Goal: Navigation & Orientation: Find specific page/section

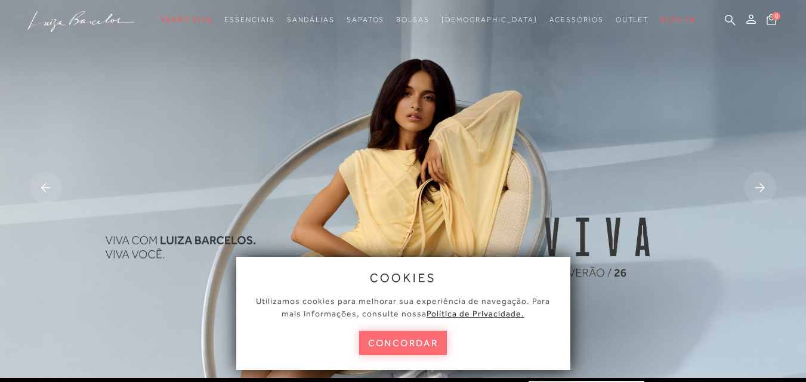
click at [388, 338] on button "concordar" at bounding box center [403, 343] width 88 height 24
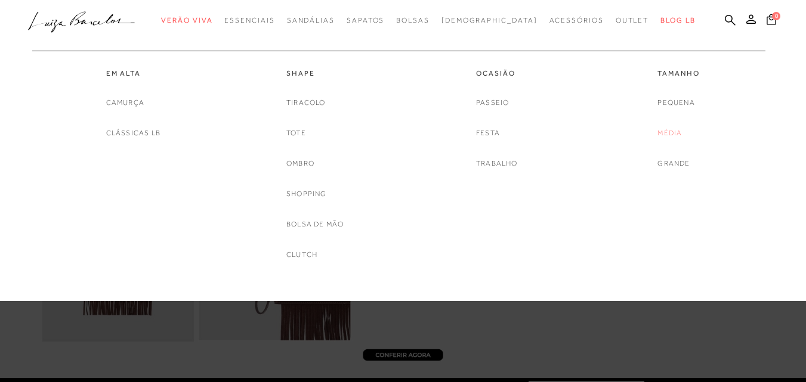
click at [672, 132] on link "Média" at bounding box center [669, 133] width 24 height 13
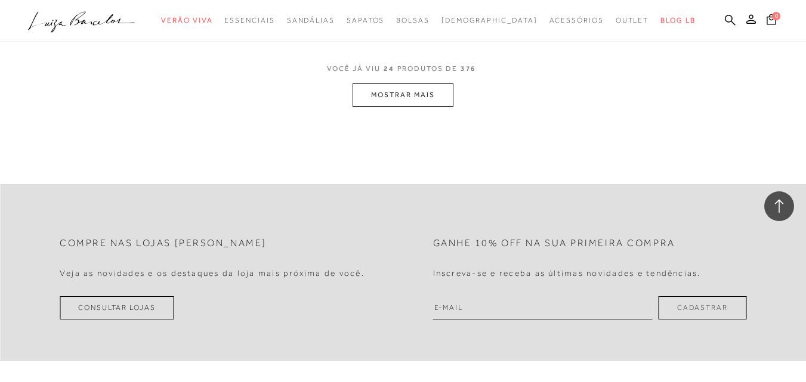
scroll to position [2326, 0]
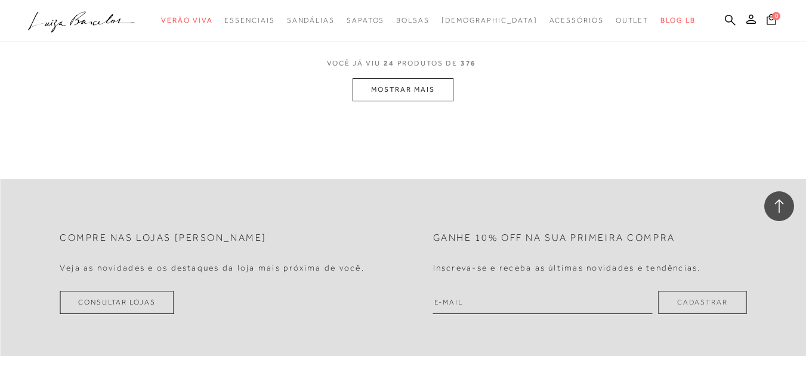
click at [420, 95] on button "MOSTRAR MAIS" at bounding box center [402, 89] width 100 height 23
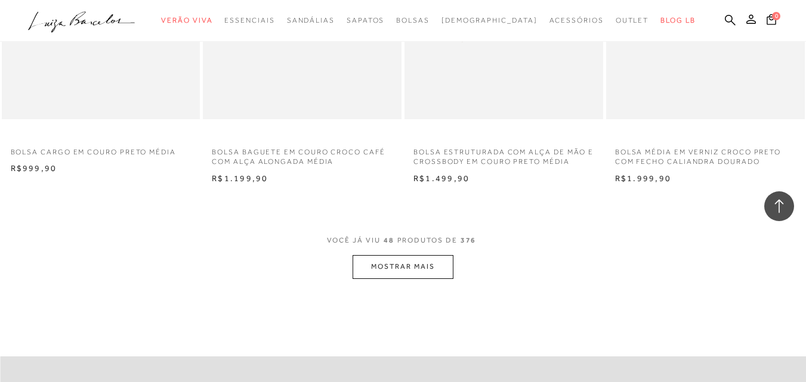
scroll to position [4473, 0]
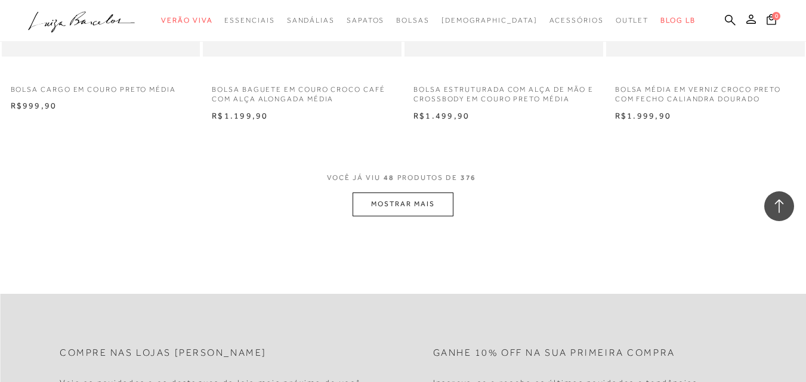
click at [383, 205] on button "MOSTRAR MAIS" at bounding box center [402, 204] width 100 height 23
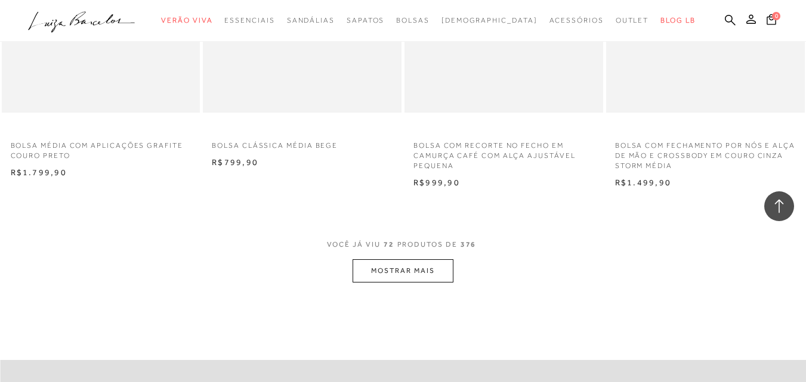
scroll to position [6680, 0]
click at [381, 273] on button "MOSTRAR MAIS" at bounding box center [402, 269] width 100 height 23
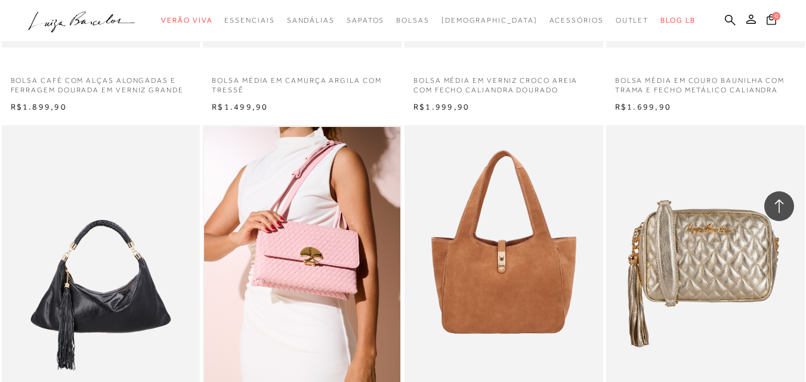
scroll to position [7396, 0]
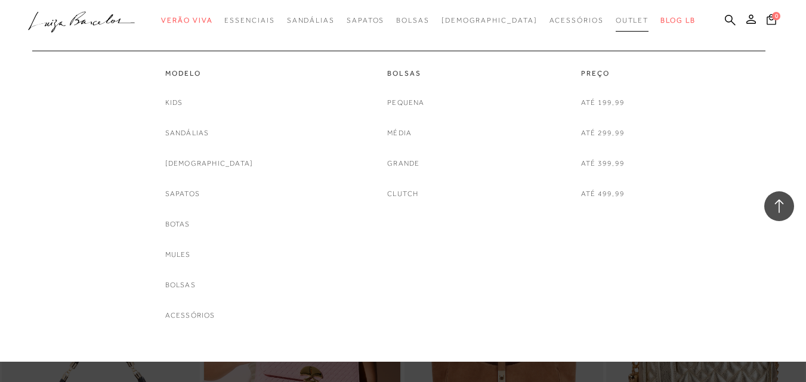
click at [616, 20] on span "Outlet" at bounding box center [632, 20] width 33 height 8
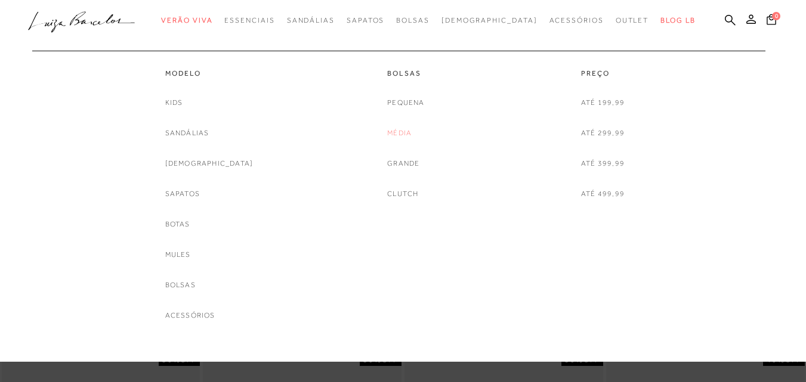
click at [394, 134] on link "Média" at bounding box center [399, 133] width 24 height 13
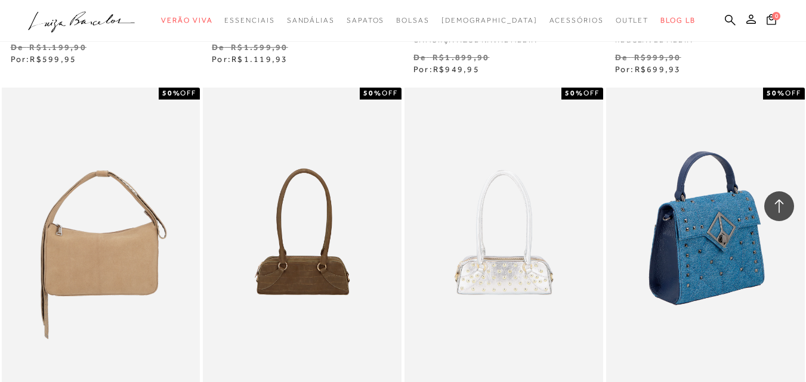
scroll to position [2266, 0]
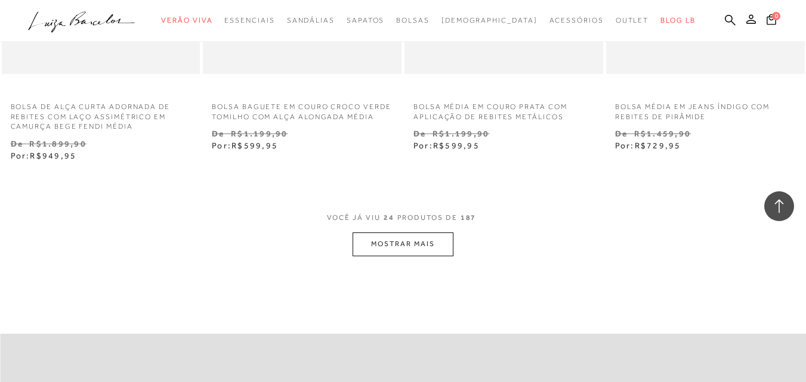
click at [417, 248] on button "MOSTRAR MAIS" at bounding box center [402, 244] width 100 height 23
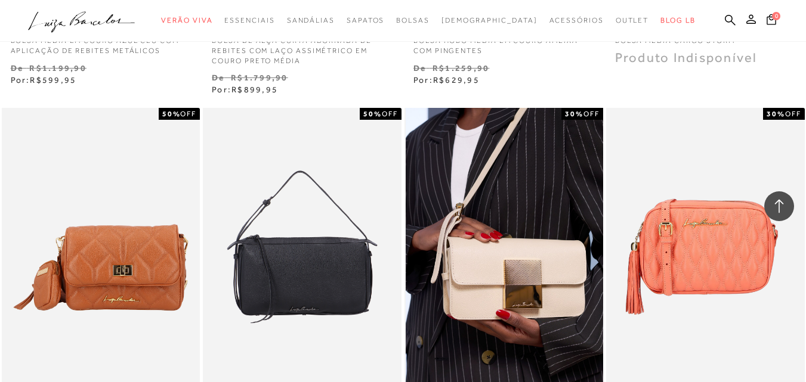
scroll to position [3101, 0]
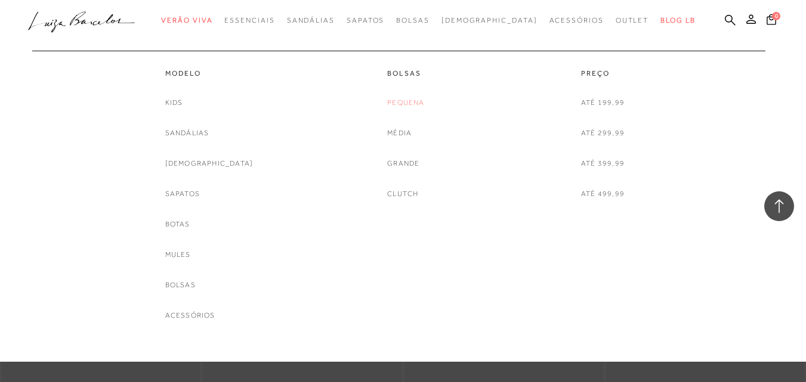
click at [414, 104] on link "Pequena" at bounding box center [405, 103] width 37 height 13
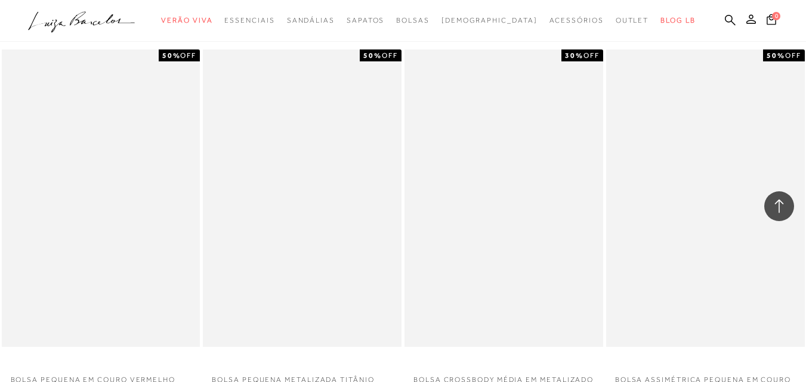
scroll to position [1670, 0]
